Goal: Check status: Check status

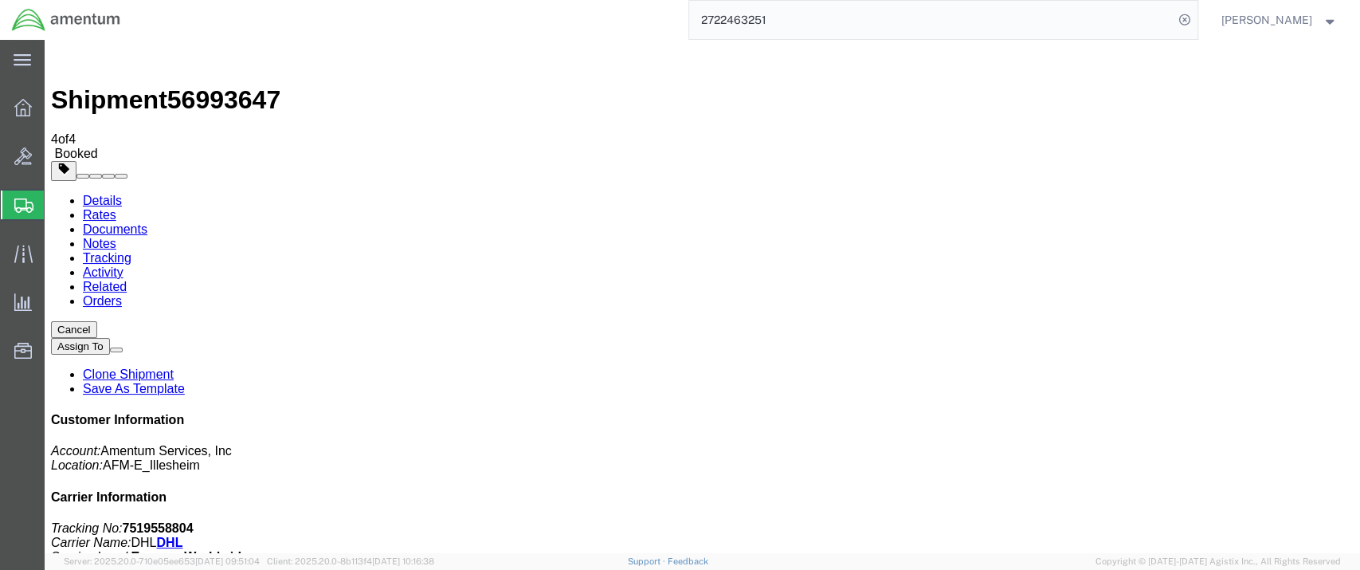
scroll to position [265, 0]
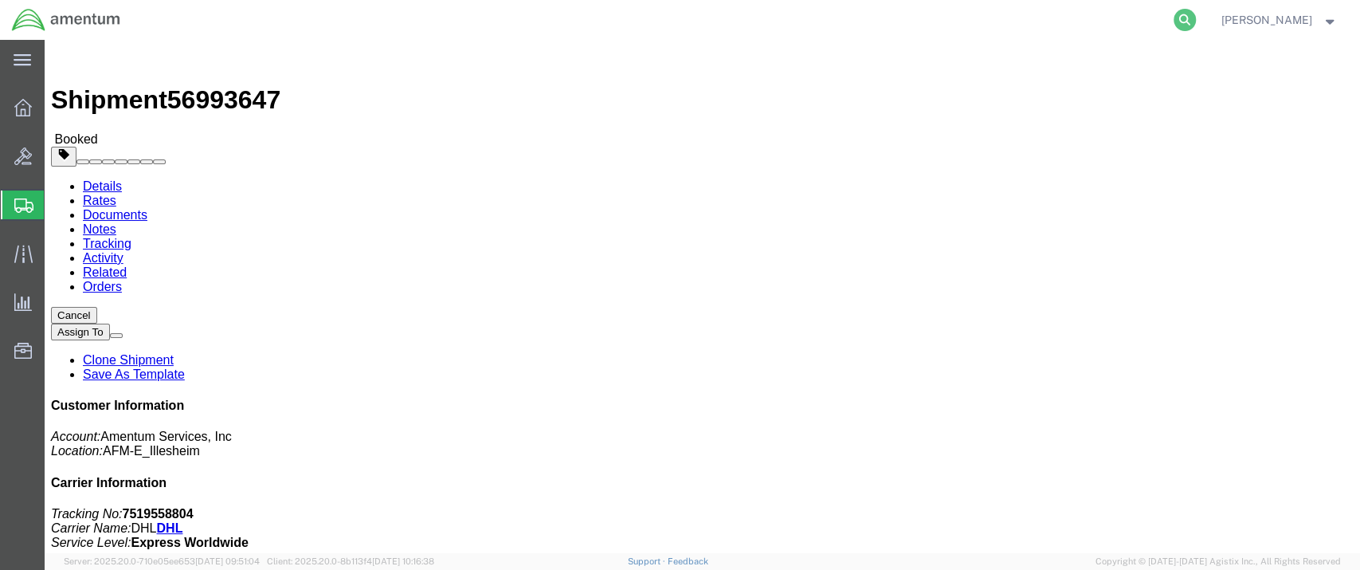
click at [1196, 17] on icon at bounding box center [1185, 20] width 22 height 22
click at [782, 18] on input "search" at bounding box center [931, 20] width 484 height 38
paste input "56934231"
type input "56934231"
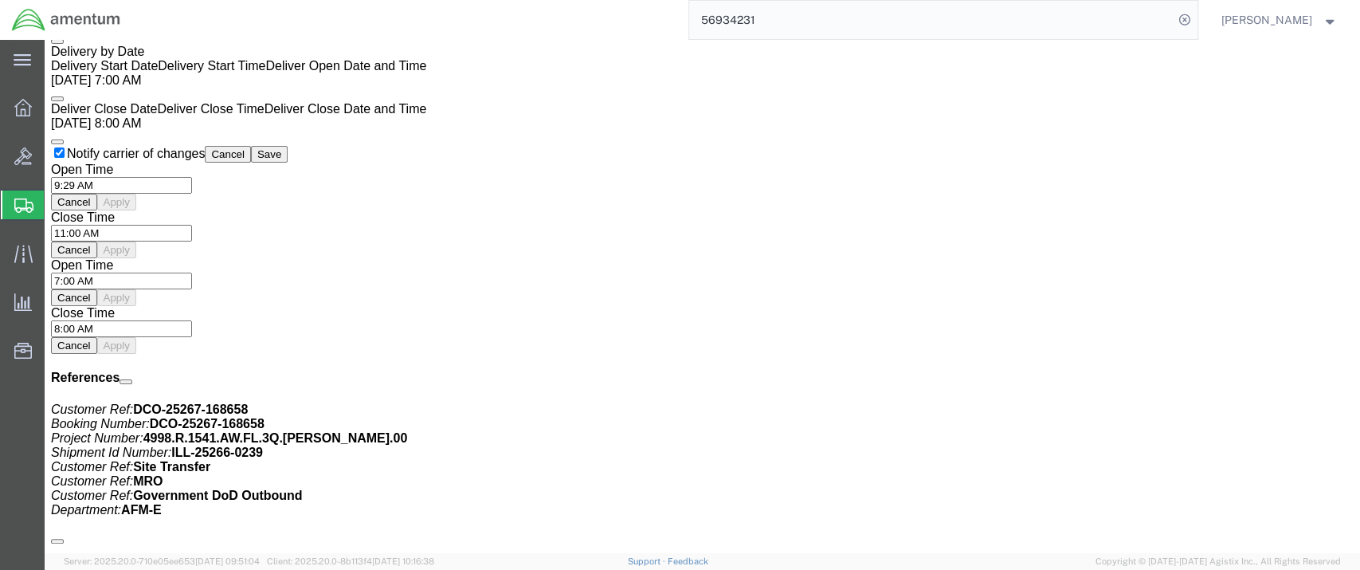
scroll to position [974, 0]
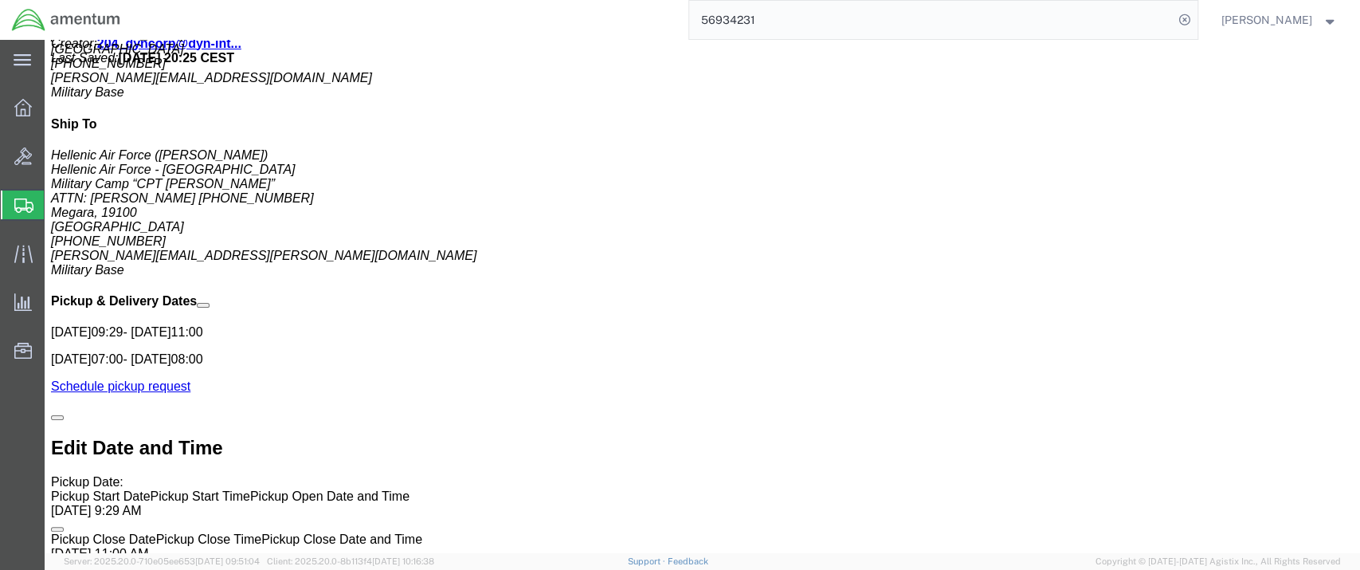
click link "Documents"
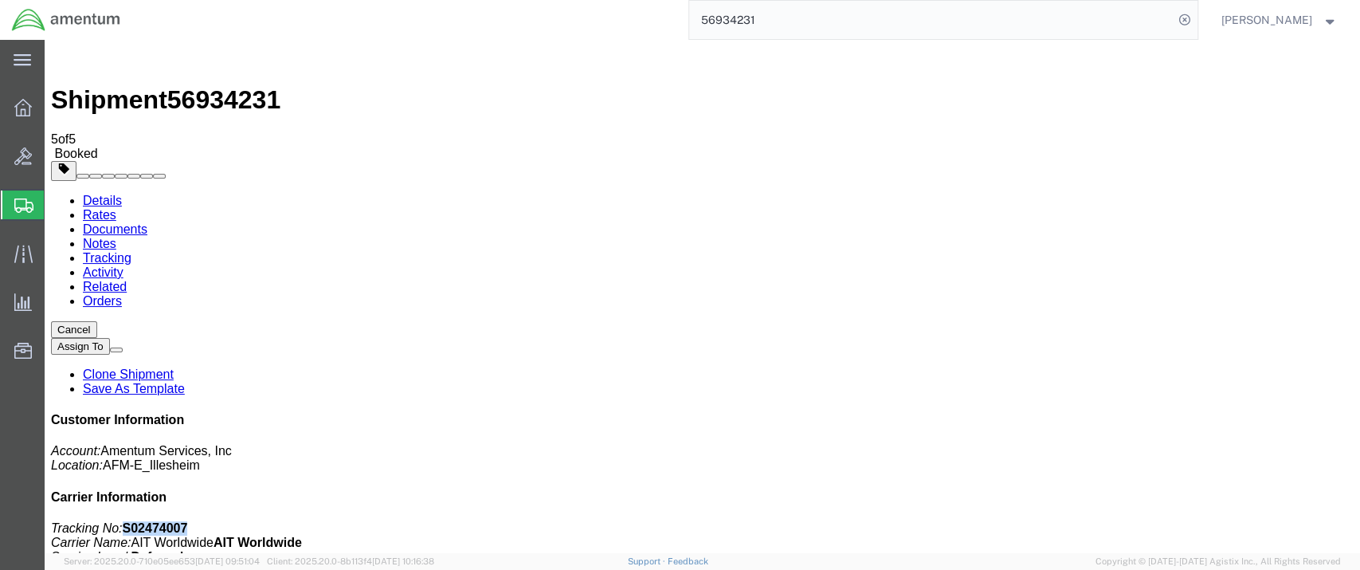
drag, startPoint x: 1190, startPoint y: 245, endPoint x: 1128, endPoint y: 249, distance: 62.3
click at [1128, 521] on p "Tracking No: S02474007 Carrier Name: AIT Worldwide AIT Worldwide Service Level:…" at bounding box center [702, 557] width 1303 height 72
copy b "S02474007"
drag, startPoint x: 155, startPoint y: 279, endPoint x: 170, endPoint y: 285, distance: 15.7
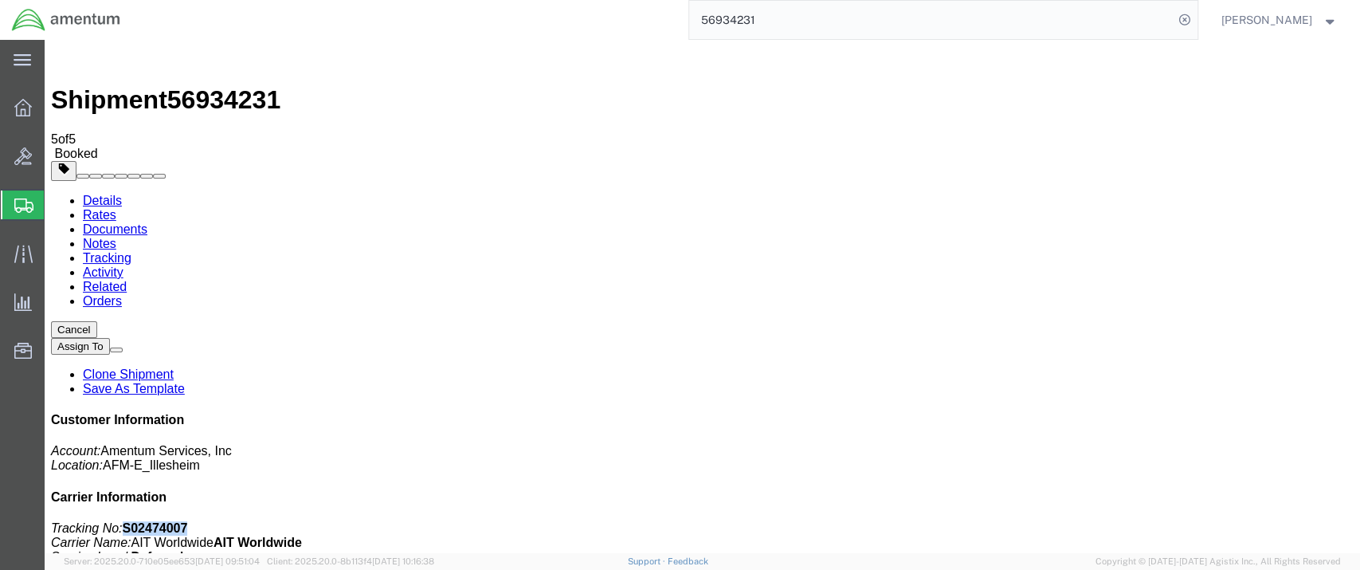
click at [110, 194] on link "Details" at bounding box center [102, 201] width 39 height 14
drag, startPoint x: 950, startPoint y: 245, endPoint x: 865, endPoint y: 247, distance: 84.5
click p "Customer Ref: DCO-25267-168658 Booking Number: DCO-25267-168658 Project Number:…"
drag, startPoint x: 868, startPoint y: 244, endPoint x: 948, endPoint y: 241, distance: 80.5
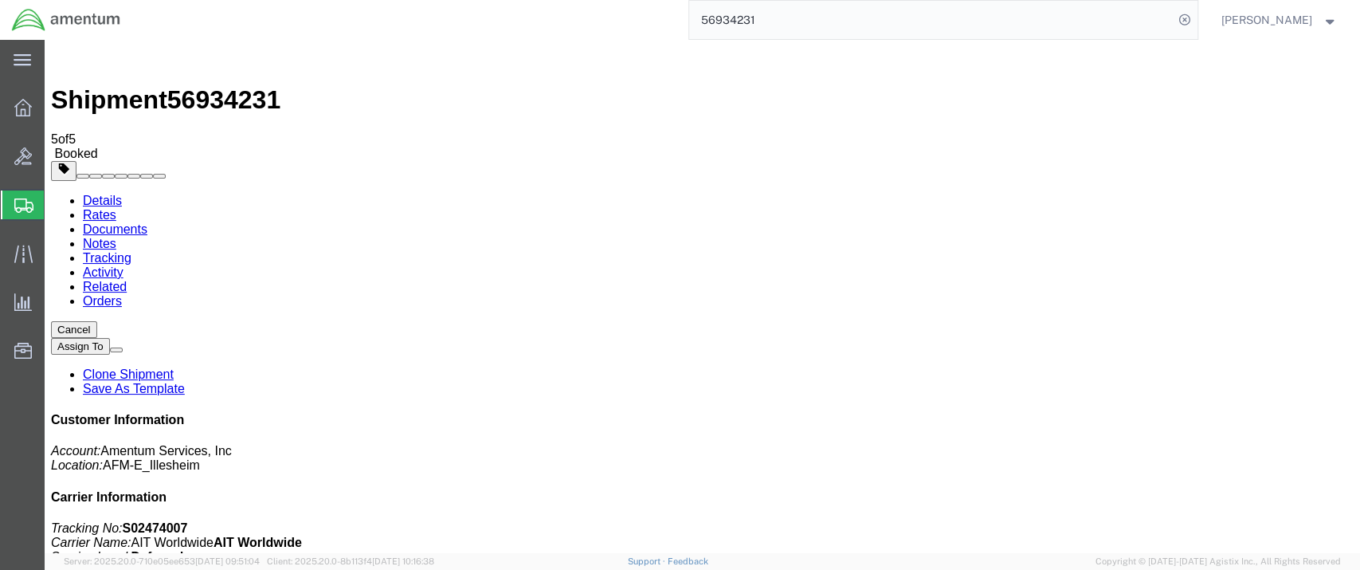
click b "ILL-25266-0239"
copy b "ILL-25266-0239"
click link "Rates"
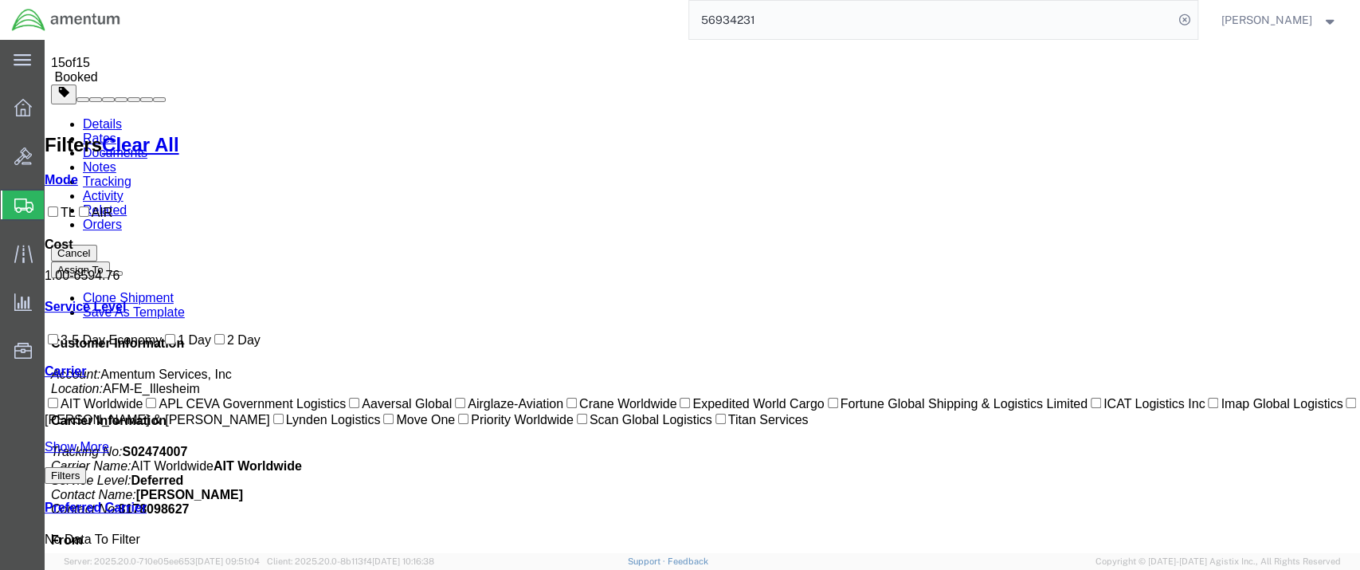
scroll to position [125, 0]
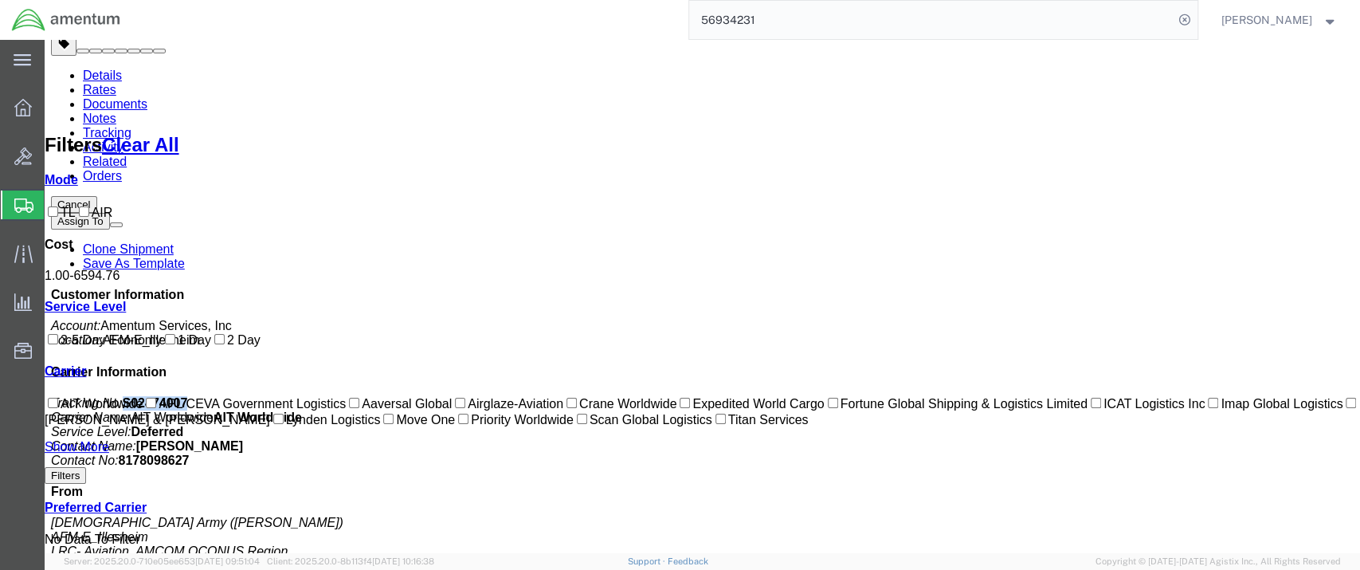
drag, startPoint x: 1185, startPoint y: 244, endPoint x: 1126, endPoint y: 246, distance: 59.8
click at [1126, 396] on p "Tracking No: S02474007 Carrier Name: AIT Worldwide AIT Worldwide Service Level:…" at bounding box center [702, 432] width 1303 height 72
copy b "S02474007"
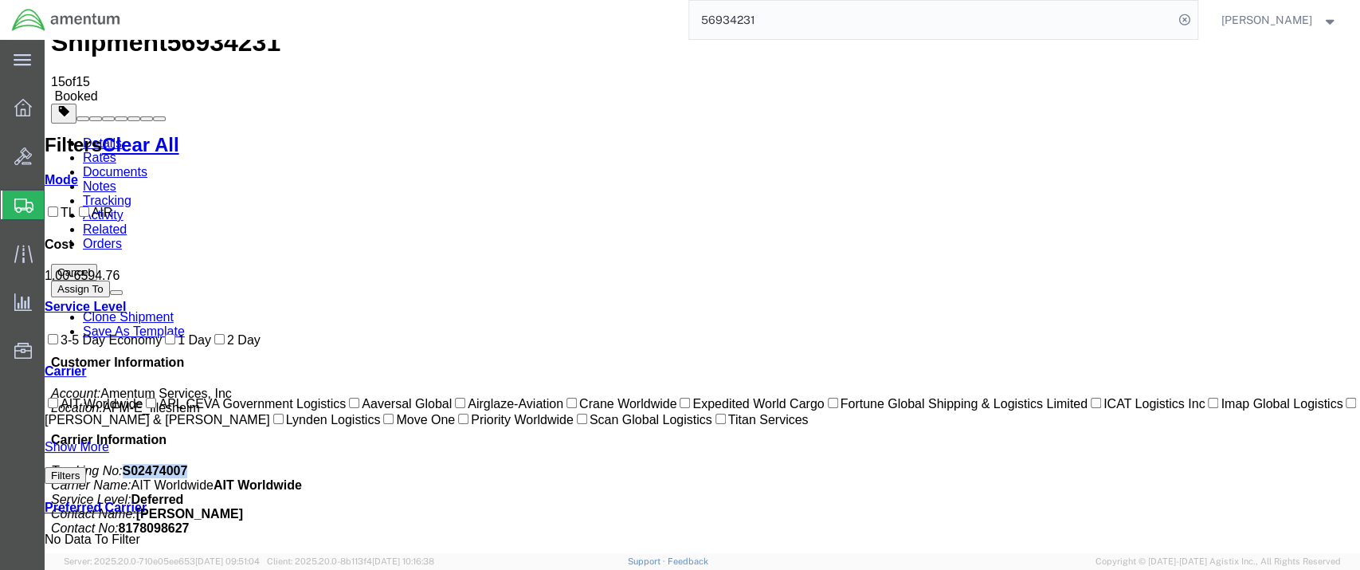
scroll to position [0, 0]
